Goal: Transaction & Acquisition: Purchase product/service

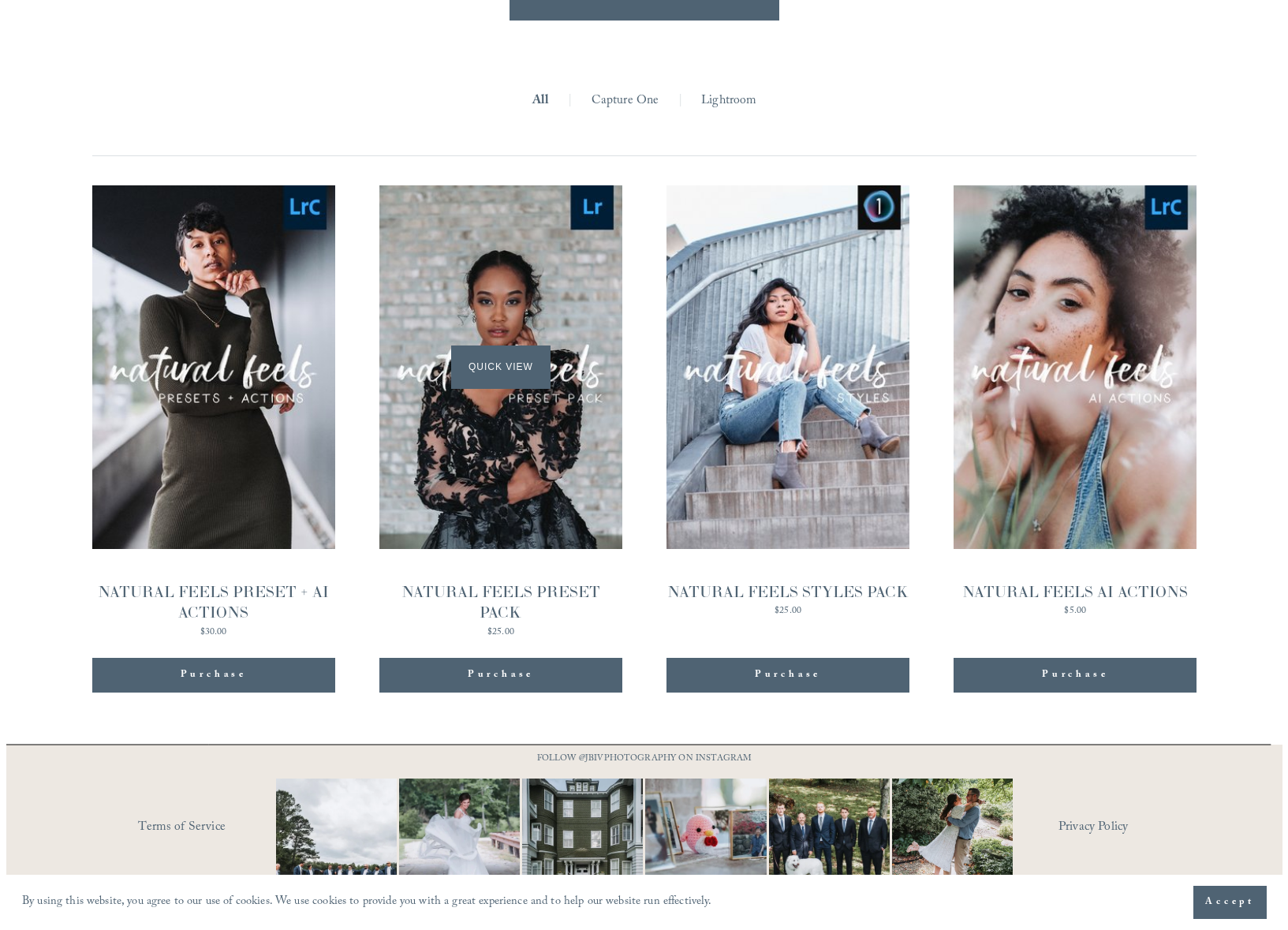
scroll to position [1593, 0]
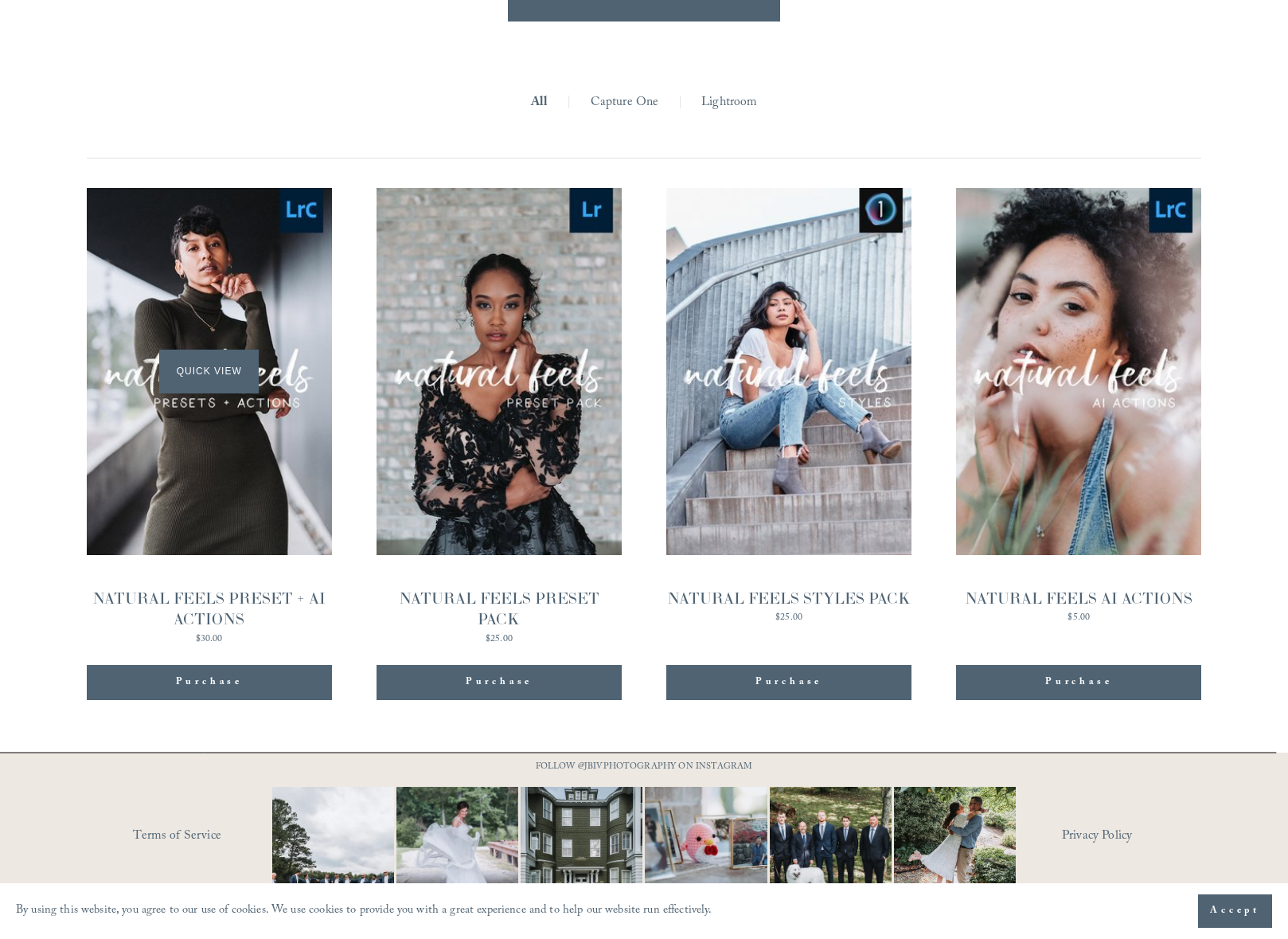
click at [247, 349] on span "Quick View" at bounding box center [209, 371] width 100 height 44
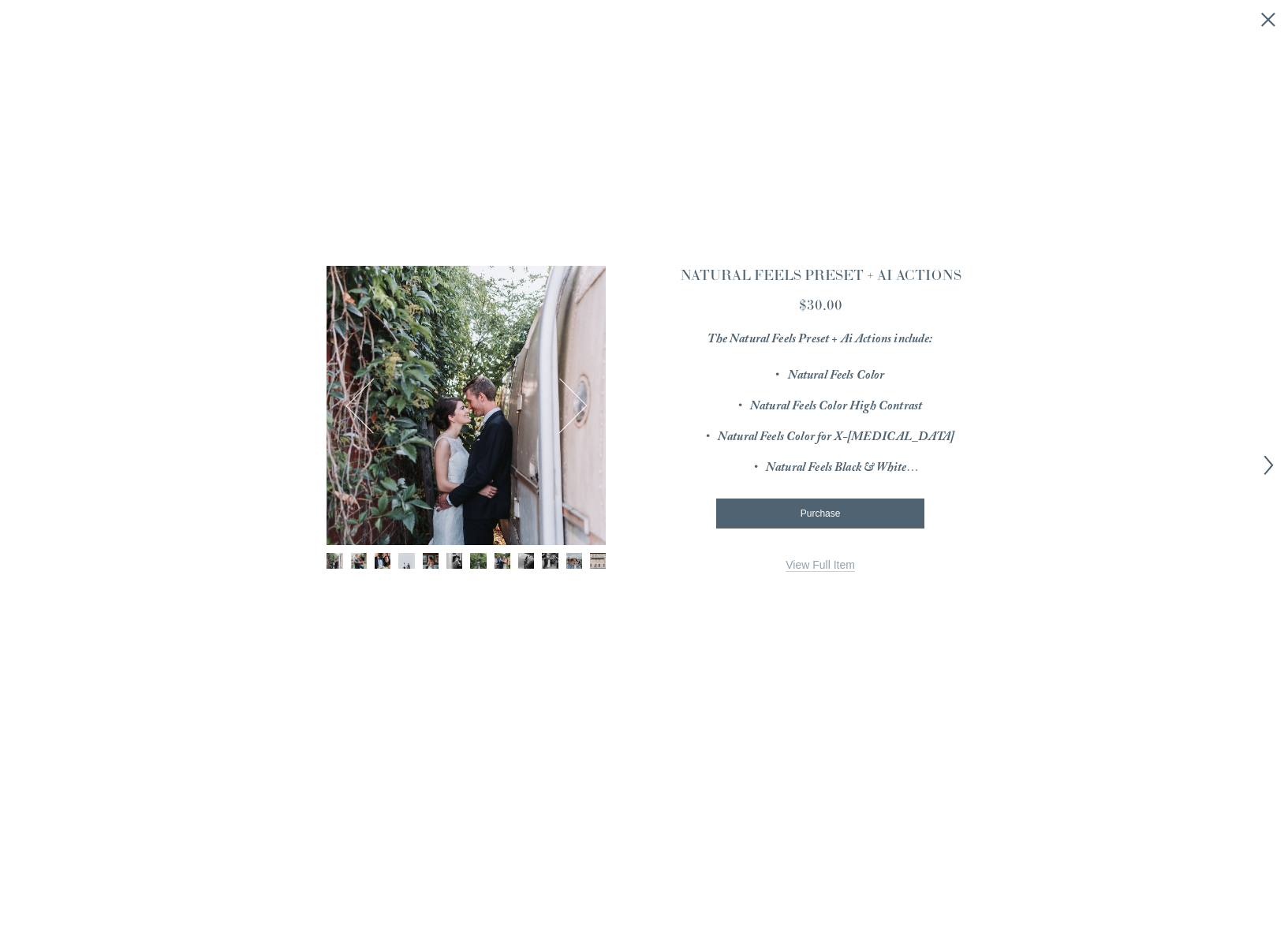
click at [567, 401] on button "Next" at bounding box center [560, 405] width 54 height 54
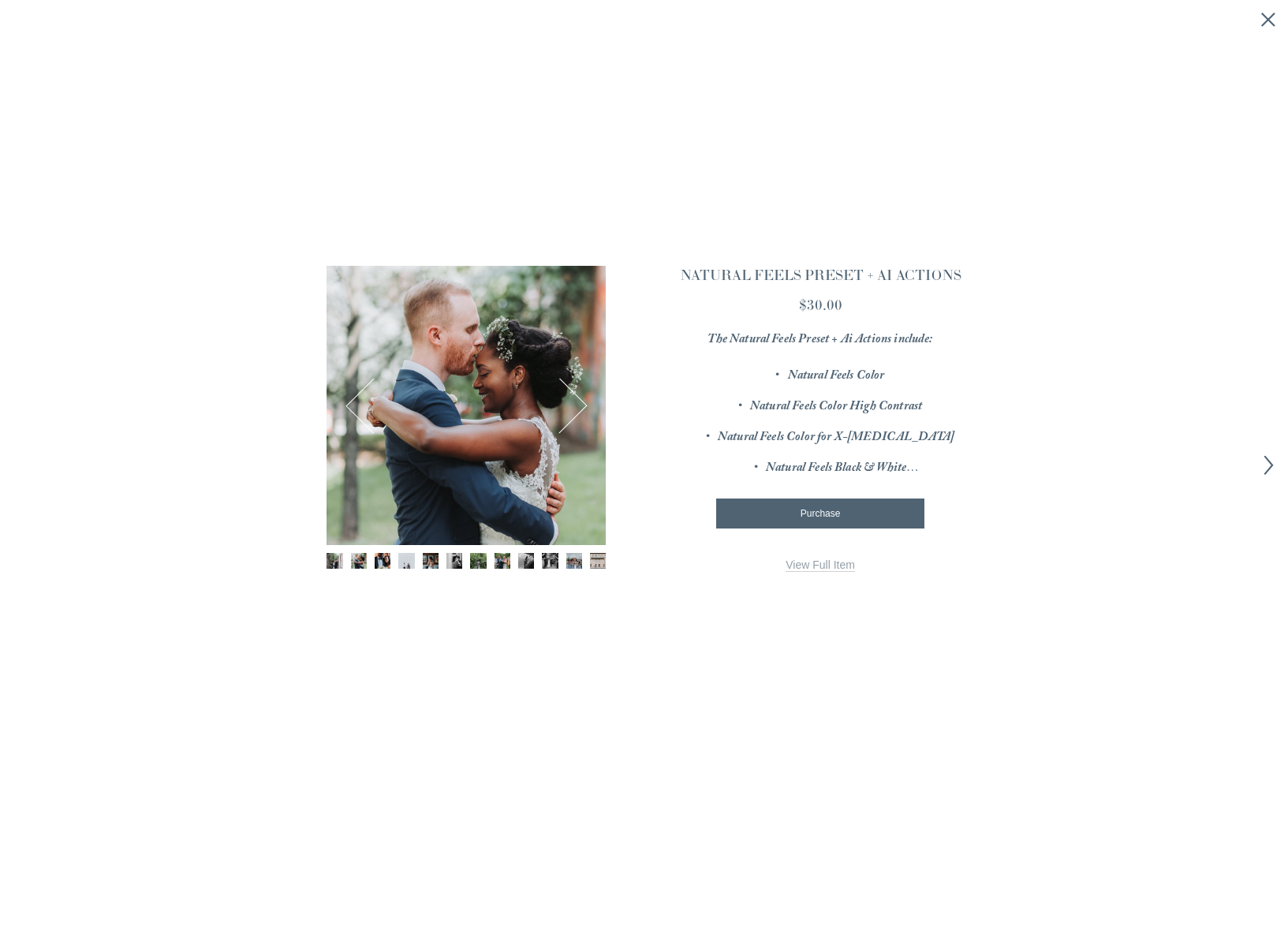
click at [567, 401] on button "Next" at bounding box center [560, 405] width 54 height 54
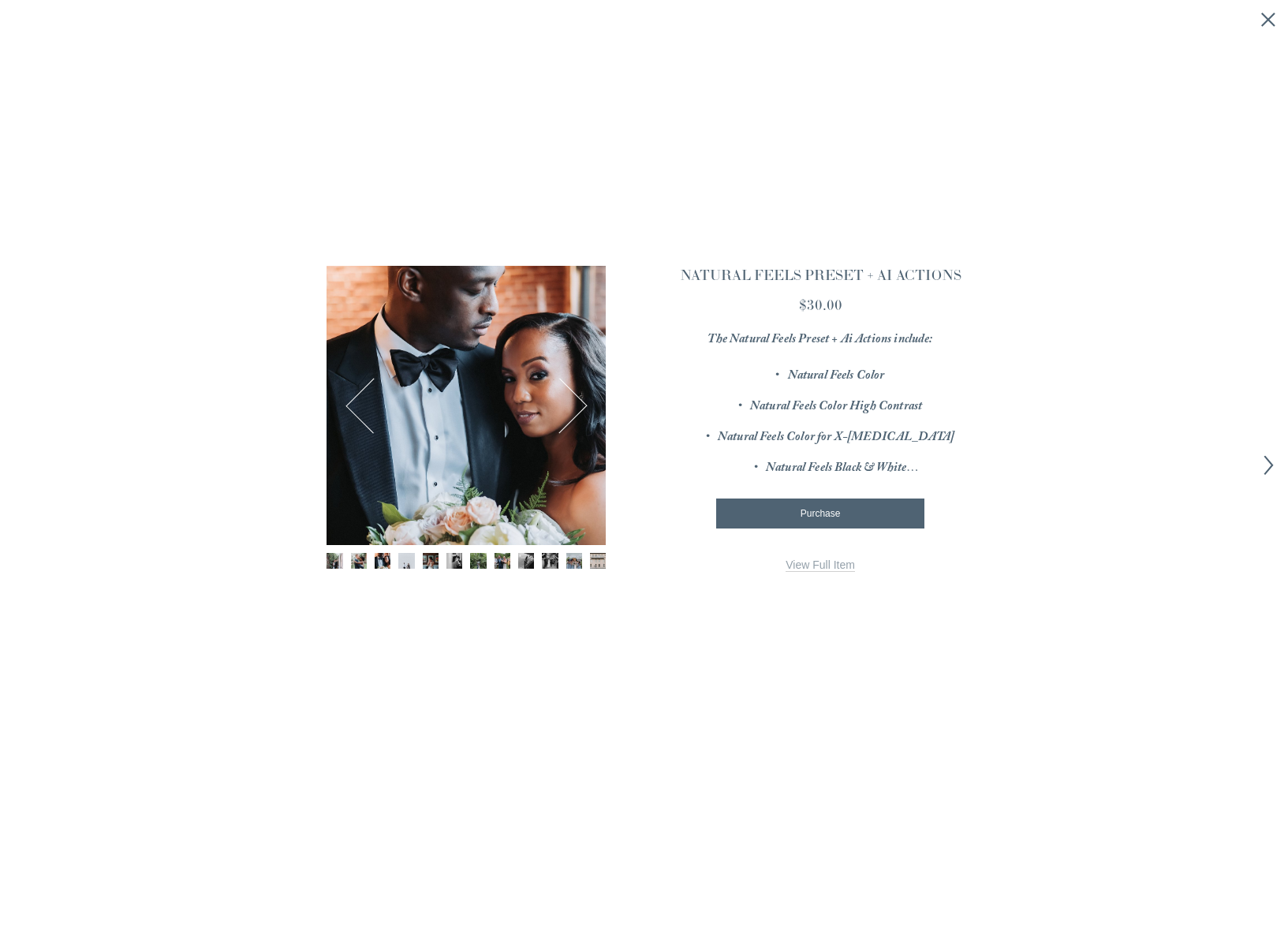
click at [567, 401] on button "Next" at bounding box center [560, 405] width 54 height 54
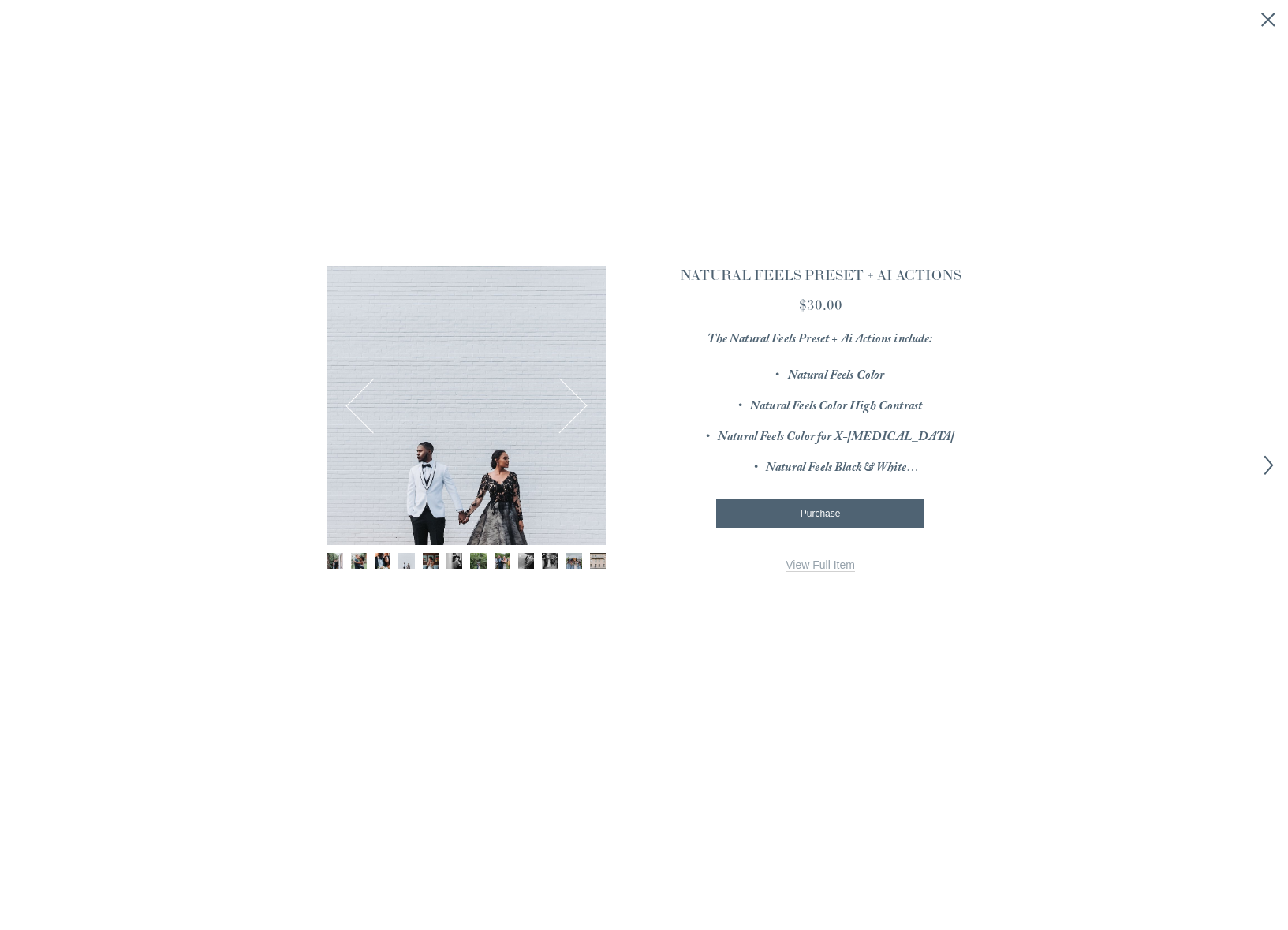
click at [567, 401] on button "Next" at bounding box center [560, 405] width 54 height 54
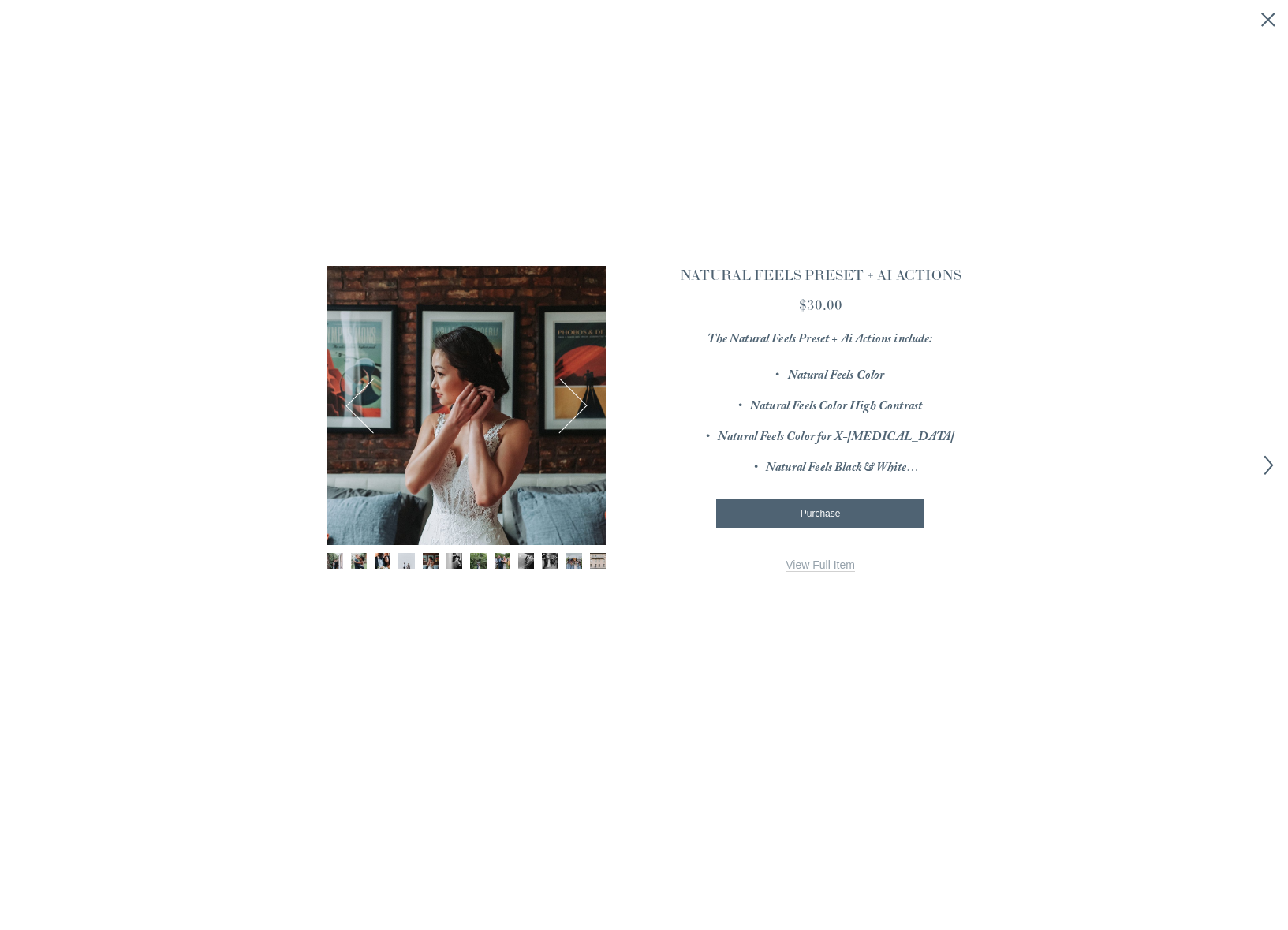
click at [567, 401] on button "Next" at bounding box center [560, 405] width 54 height 54
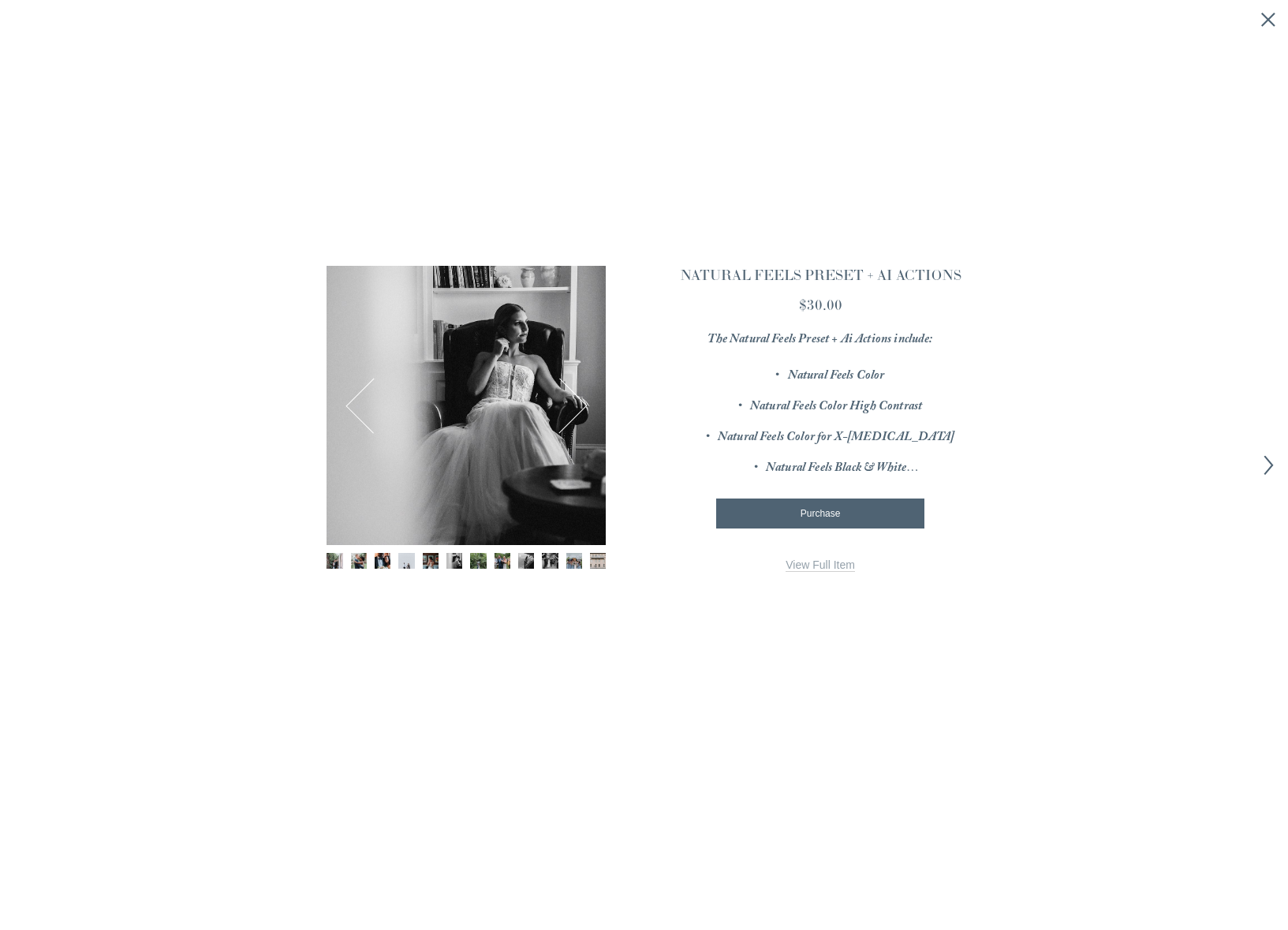
click at [342, 391] on div "Image 6 of 12" at bounding box center [466, 405] width 279 height 279
click at [357, 401] on button "Previous" at bounding box center [373, 405] width 54 height 54
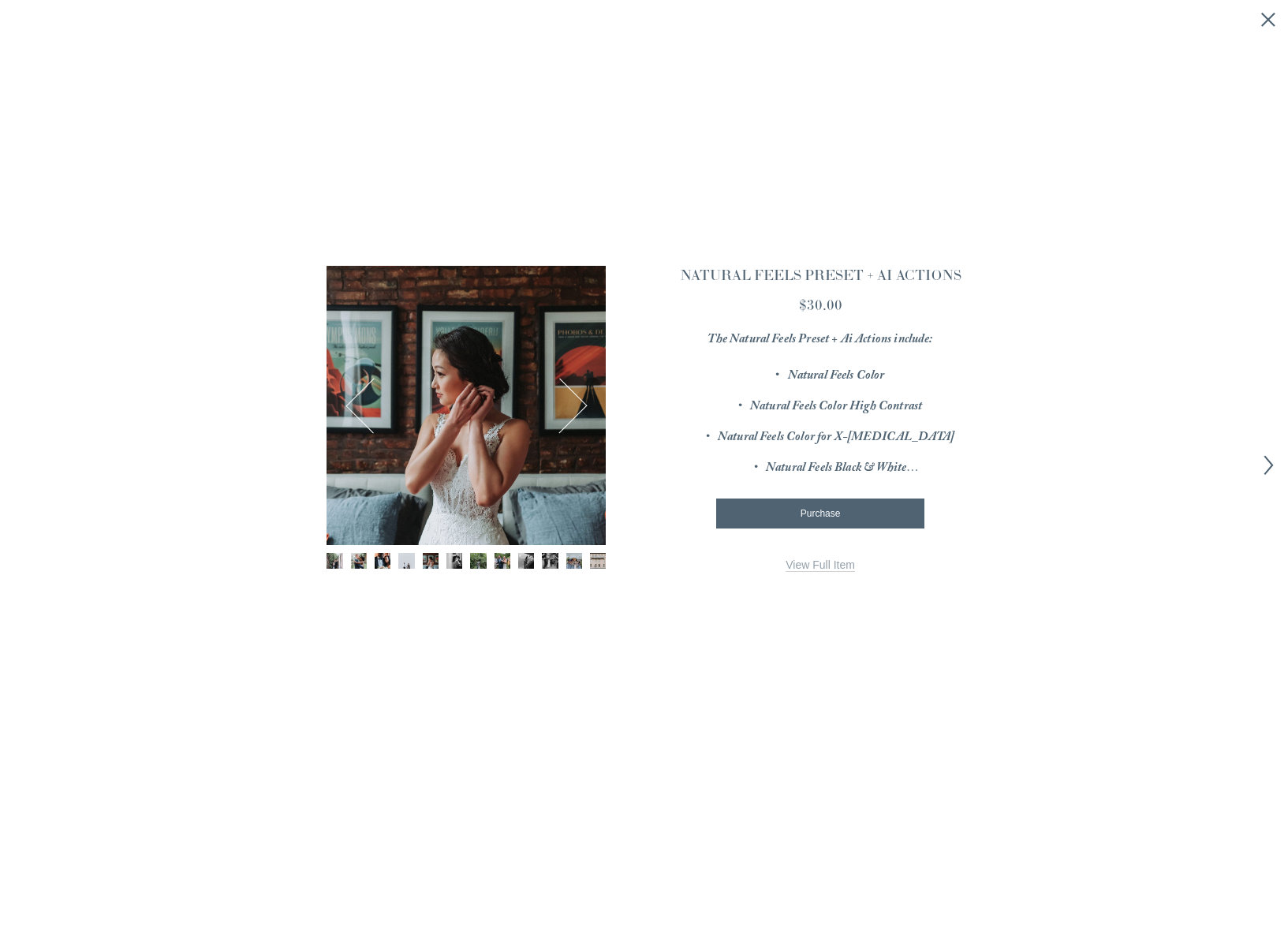
click at [576, 414] on button "Next" at bounding box center [560, 405] width 54 height 54
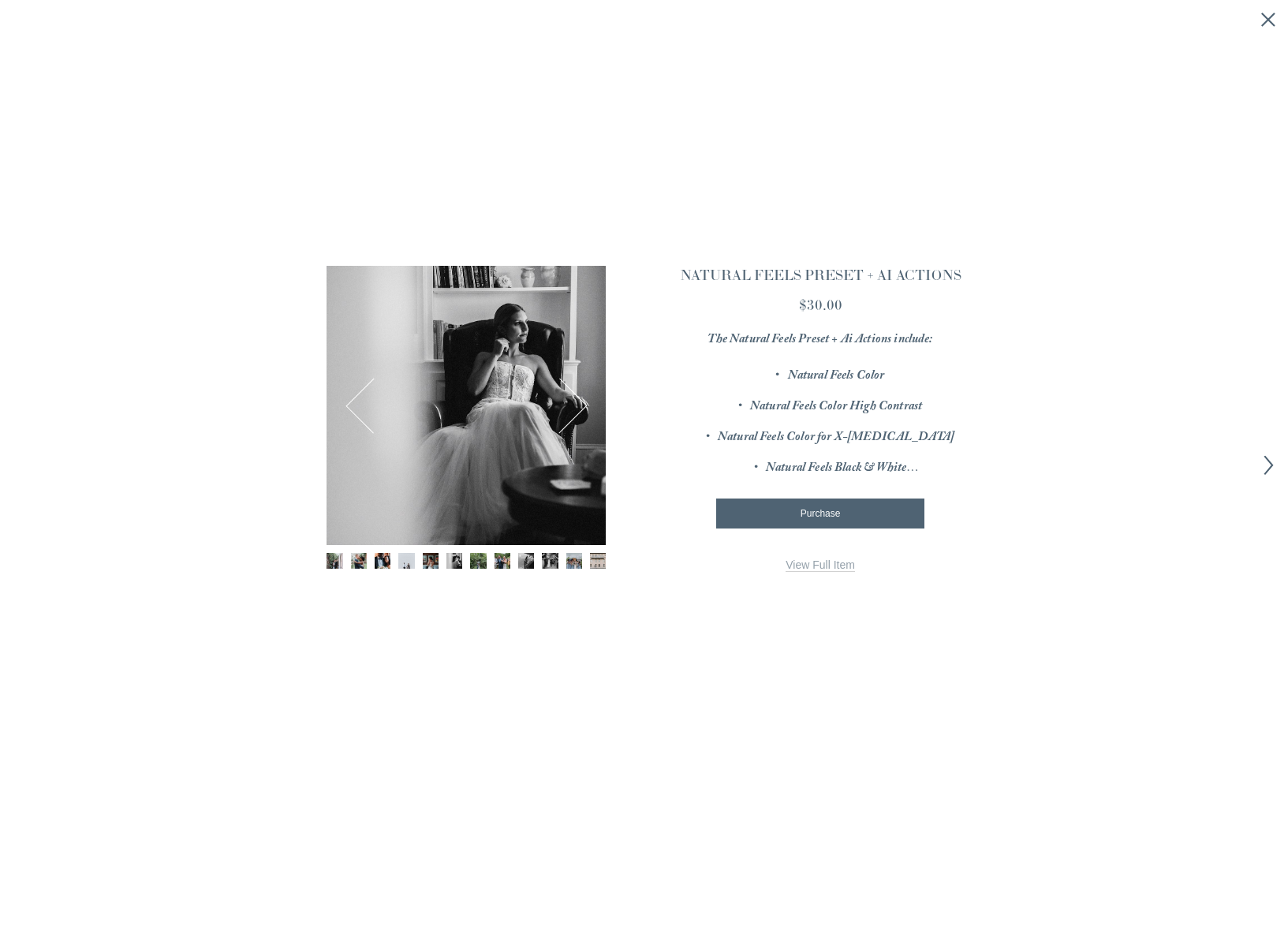
click at [576, 414] on button "Next" at bounding box center [560, 405] width 54 height 54
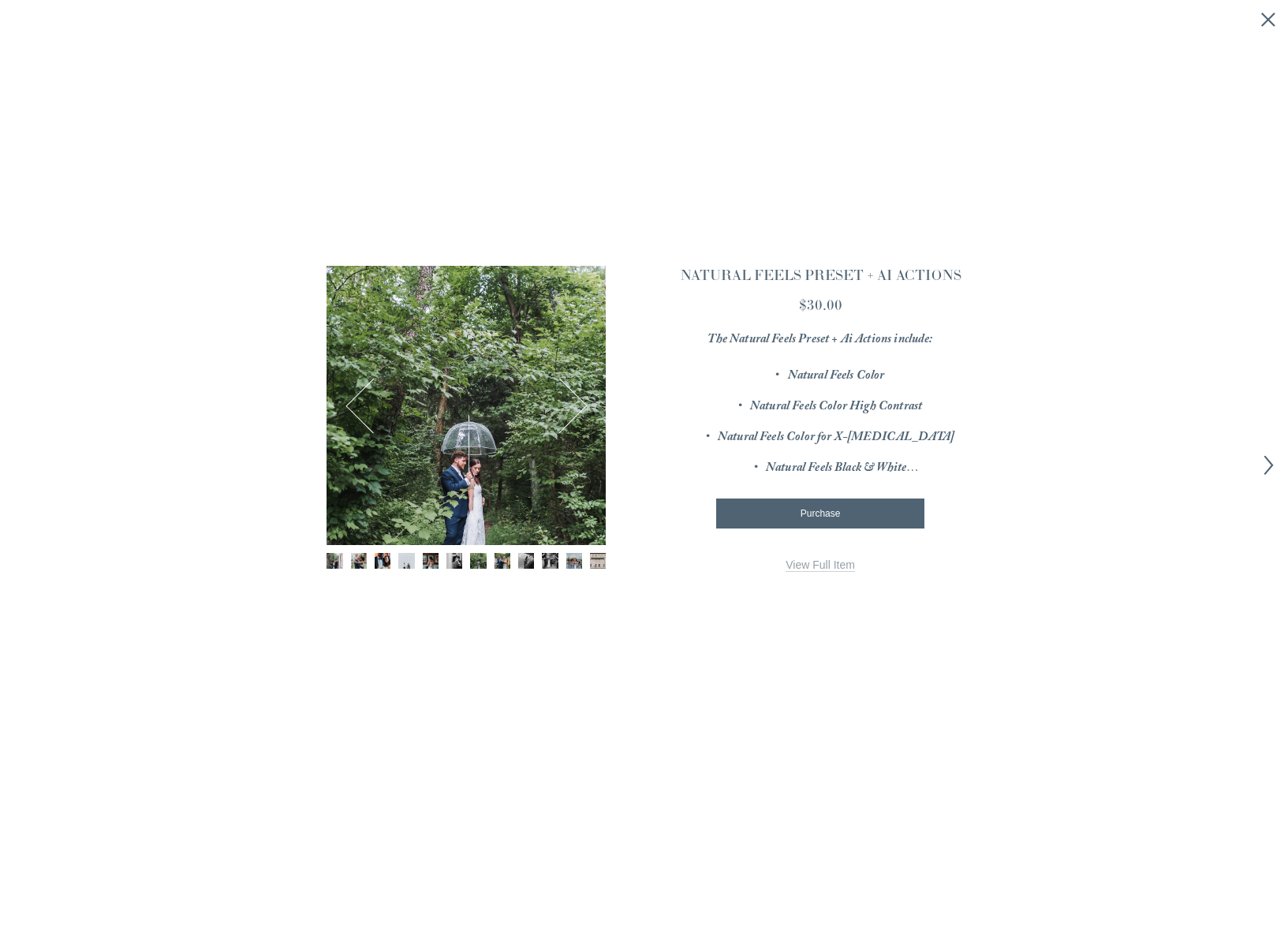
click at [576, 414] on button "Next" at bounding box center [560, 405] width 54 height 54
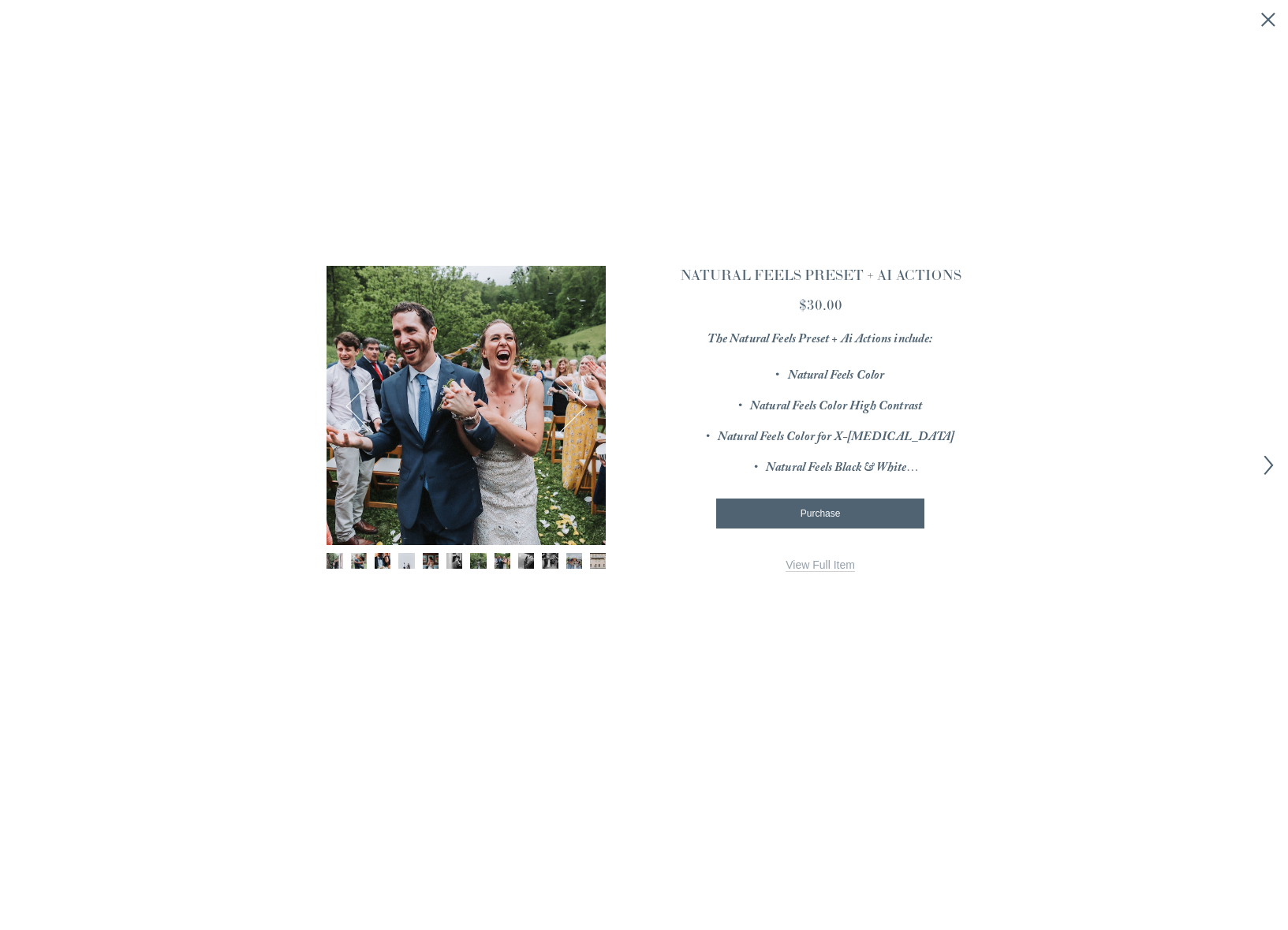
click at [576, 414] on button "Next" at bounding box center [560, 405] width 54 height 54
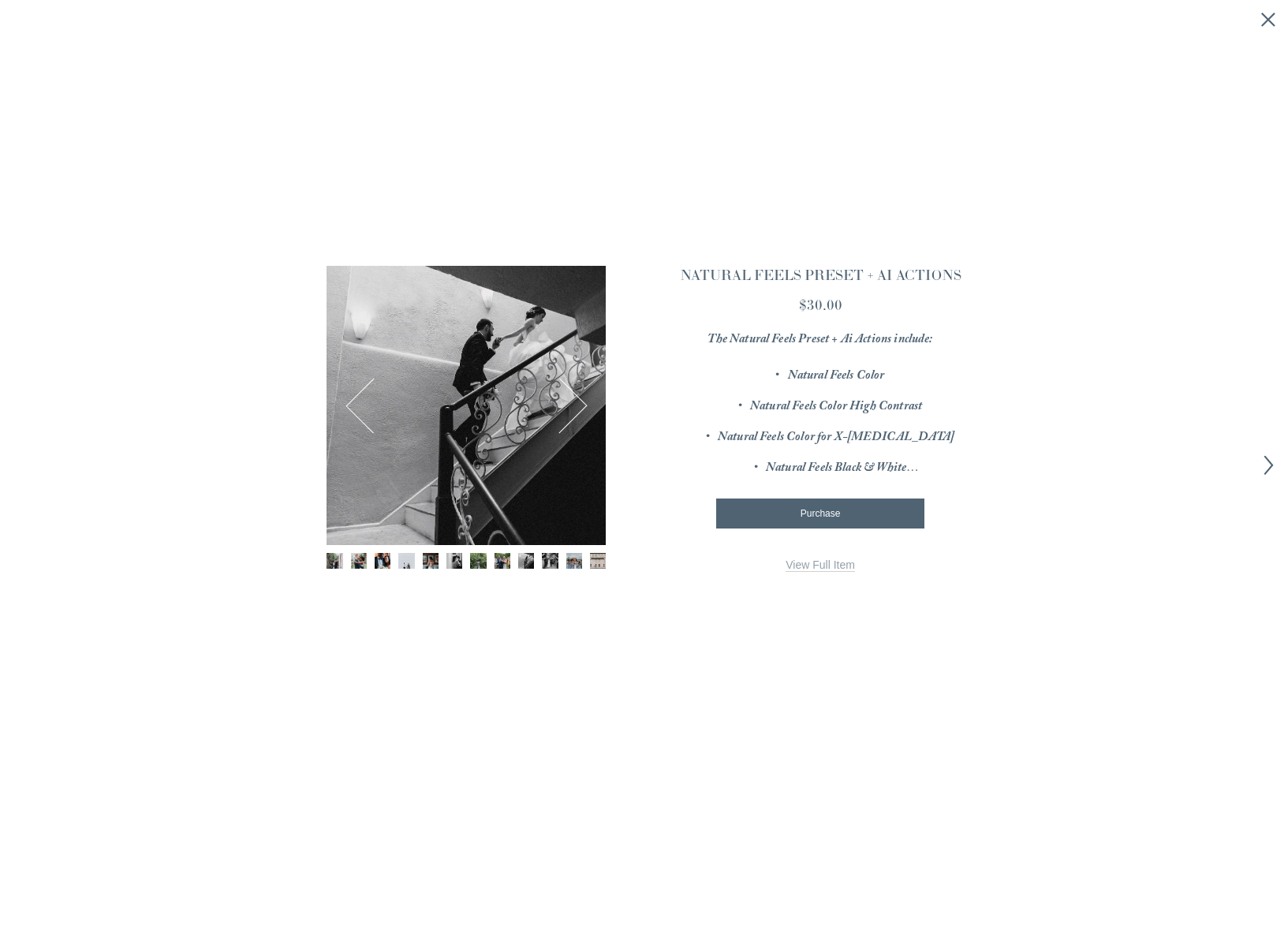
click at [576, 414] on button "Next" at bounding box center [560, 405] width 54 height 54
